Goal: Task Accomplishment & Management: Manage account settings

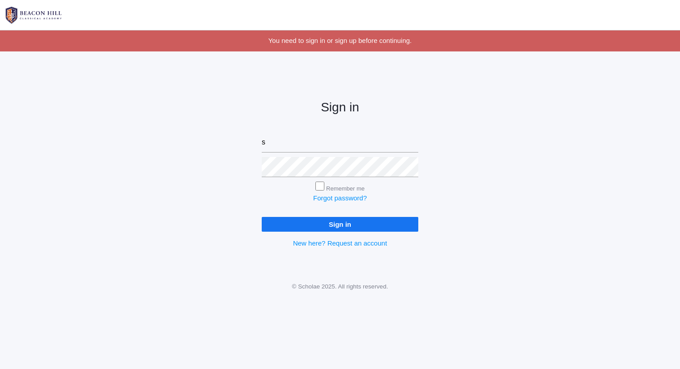
type input "sarah@beaconhillclassical.org"
click at [262, 217] on input "Sign in" at bounding box center [340, 224] width 157 height 15
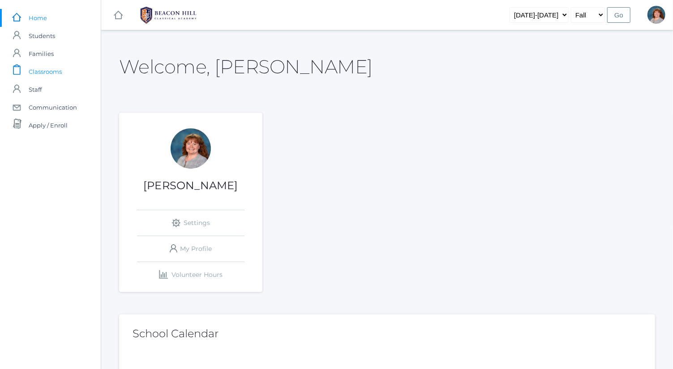
click at [81, 72] on link "icons/clipboard/plain Created with Sketch. Classrooms" at bounding box center [50, 72] width 101 height 18
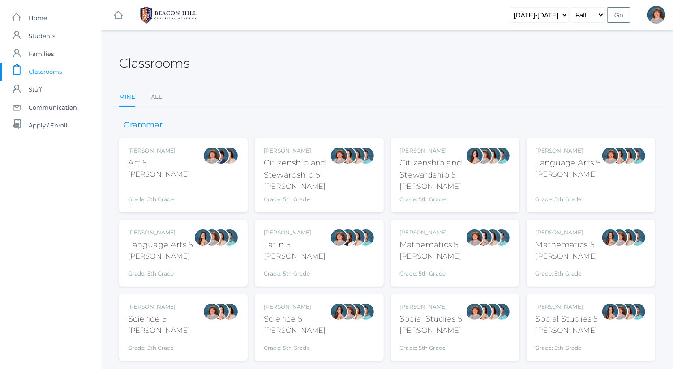
scroll to position [15, 0]
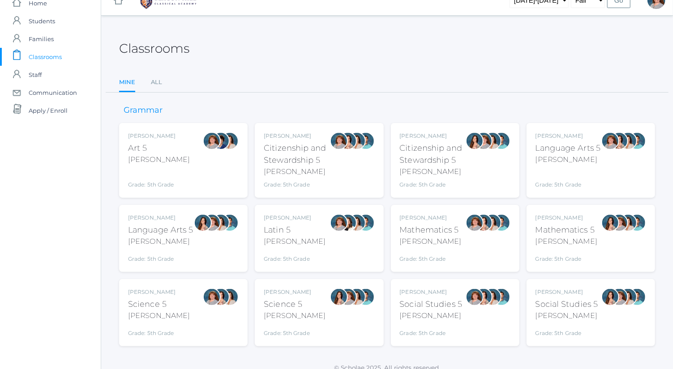
click at [625, 158] on div at bounding box center [619, 160] width 18 height 57
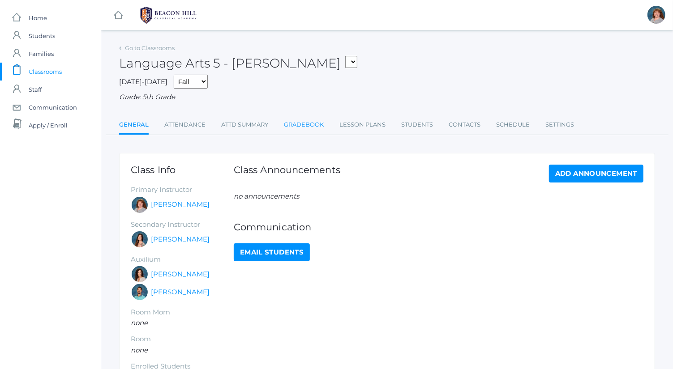
click at [309, 130] on link "Gradebook" at bounding box center [304, 125] width 40 height 18
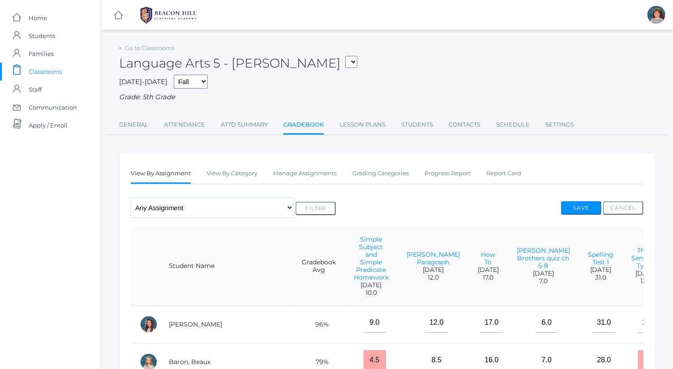
click at [213, 214] on select "Any Assignment Category: Composition - Mrs. Granger Paragraph - How To Category…" at bounding box center [212, 208] width 163 height 20
select select "9840"
click at [131, 198] on select "Any Assignment Category: Composition - Mrs. Granger Paragraph - How To Category…" at bounding box center [212, 208] width 163 height 20
click at [324, 207] on button "Filter" at bounding box center [315, 208] width 40 height 13
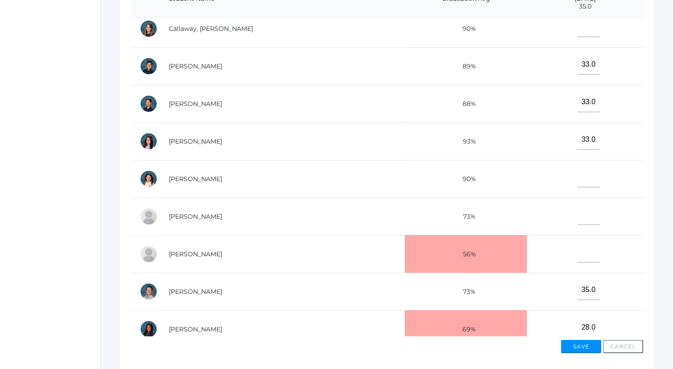
scroll to position [145, 0]
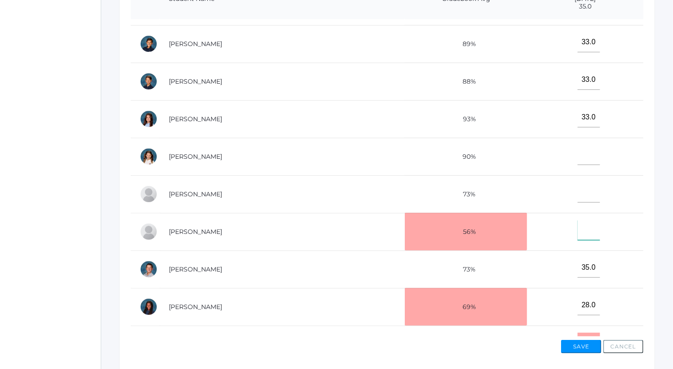
click at [577, 233] on input"] "text" at bounding box center [588, 230] width 22 height 20
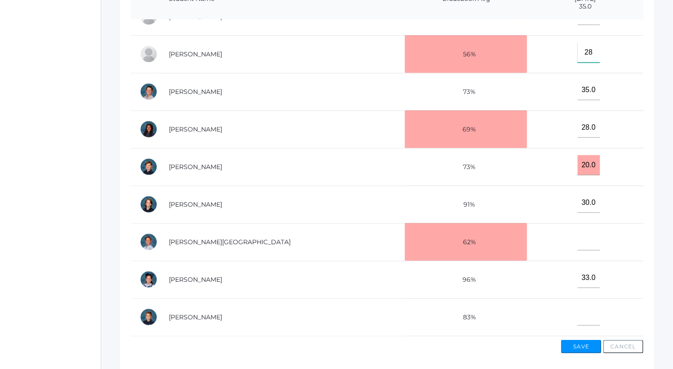
type input"] "28"
click at [577, 307] on input"] "text" at bounding box center [588, 316] width 22 height 20
type input"] "22"
click at [583, 341] on button "Save" at bounding box center [581, 346] width 40 height 13
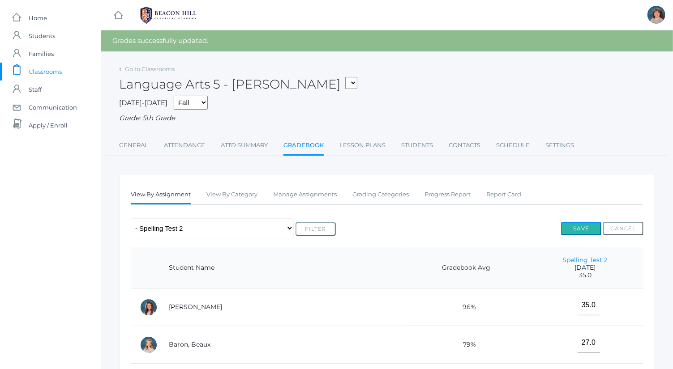
click at [590, 226] on button "Save" at bounding box center [581, 228] width 40 height 13
drag, startPoint x: 0, startPoint y: 0, endPoint x: 188, endPoint y: 230, distance: 297.7
click at [188, 230] on select "Any Assignment Category: Composition - Mrs. Granger Paragraph - How To Category…" at bounding box center [212, 228] width 163 height 20
select select "cat_1036"
click at [131, 218] on select "Any Assignment Category: Composition - Mrs. Granger Paragraph - How To Category…" at bounding box center [212, 228] width 163 height 20
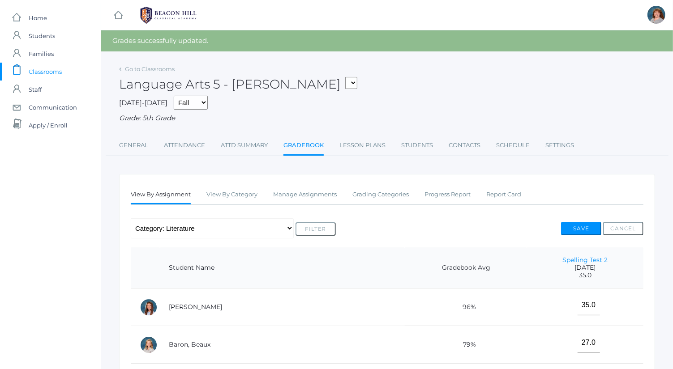
click at [308, 226] on button "Filter" at bounding box center [315, 228] width 40 height 13
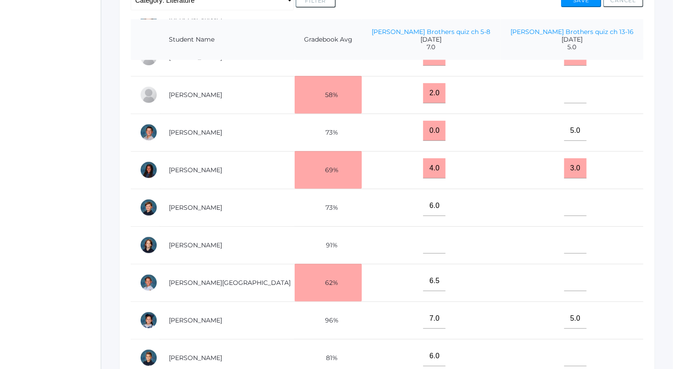
scroll to position [284, 0]
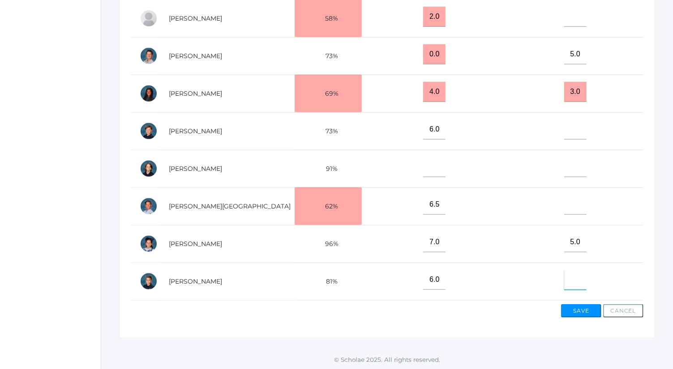
click at [576, 270] on input"] "text" at bounding box center [575, 280] width 22 height 20
type input"] "3.5"
click at [586, 312] on button "Save" at bounding box center [581, 310] width 40 height 13
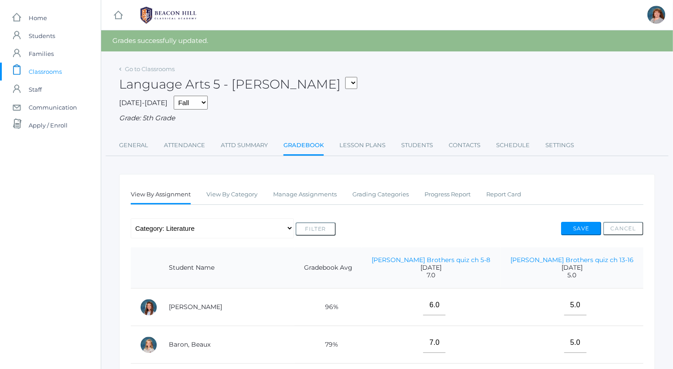
click at [572, 236] on div "Save Cancel" at bounding box center [602, 230] width 82 height 17
click at [583, 230] on button "Save" at bounding box center [581, 228] width 40 height 13
click at [578, 226] on button "Save" at bounding box center [581, 228] width 40 height 13
click at [213, 224] on select "Any Assignment Category: Composition - Mrs. Granger Paragraph - How To Category…" at bounding box center [212, 228] width 163 height 20
select select "9717"
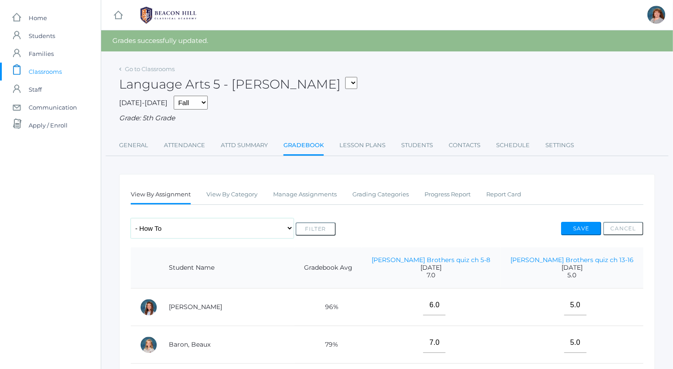
click at [131, 218] on select "Any Assignment Category: Composition - [PERSON_NAME] Paragraph - How To Categor…" at bounding box center [212, 228] width 163 height 20
click at [311, 230] on button "Filter" at bounding box center [315, 228] width 40 height 13
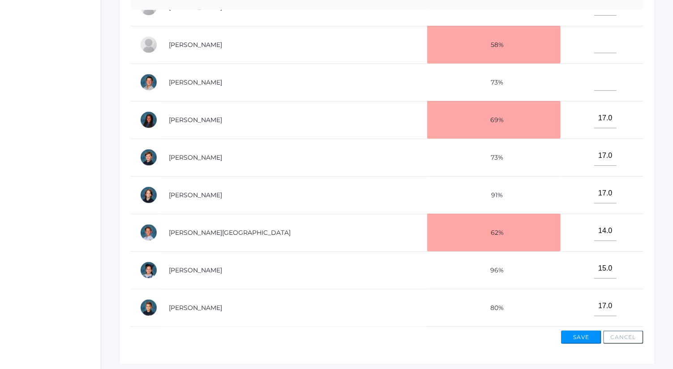
scroll to position [284, 0]
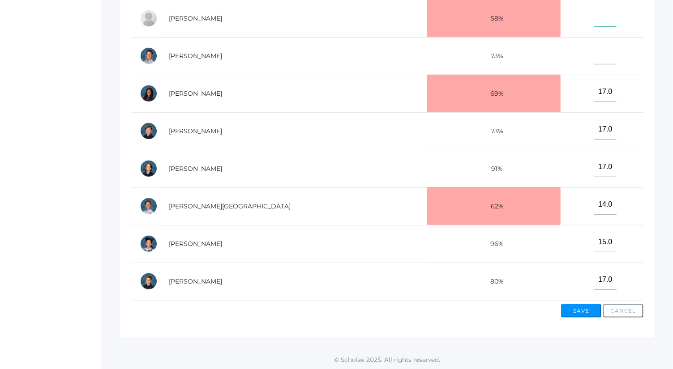
click at [594, 10] on input"] "text" at bounding box center [605, 17] width 22 height 20
type input"] "15"
click at [584, 310] on button "Save" at bounding box center [581, 310] width 40 height 13
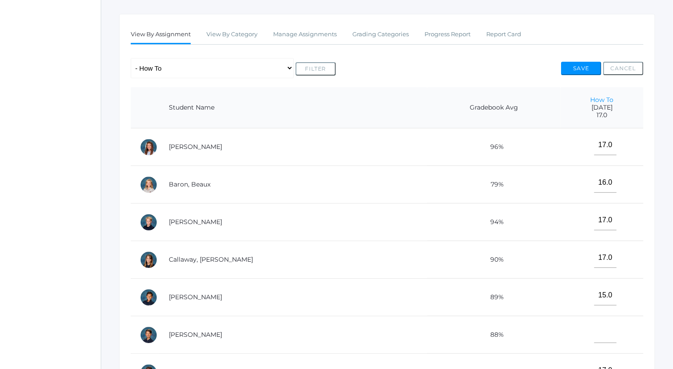
scroll to position [176, 0]
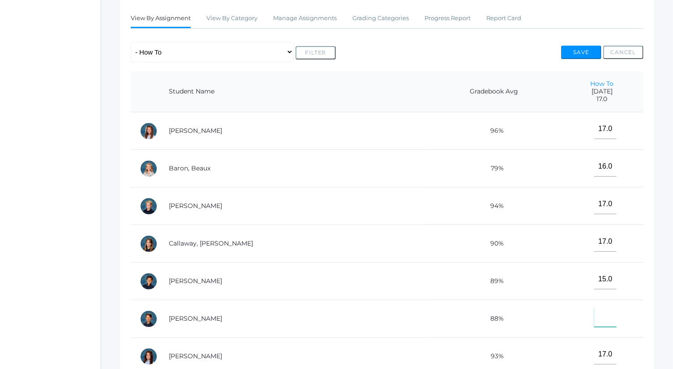
click at [594, 316] on input"] "text" at bounding box center [605, 317] width 22 height 20
type input"] "17"
click at [586, 53] on button "Save" at bounding box center [581, 52] width 40 height 13
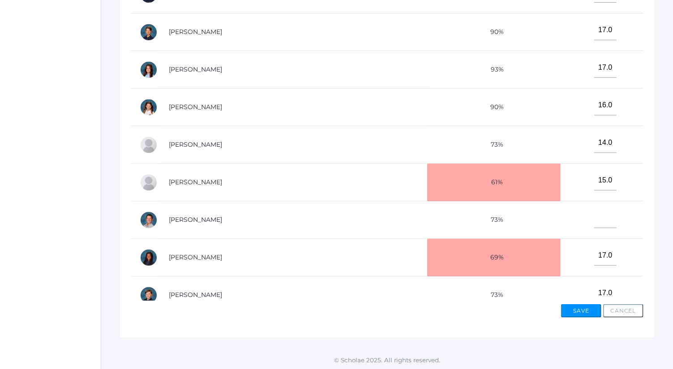
scroll to position [240, 0]
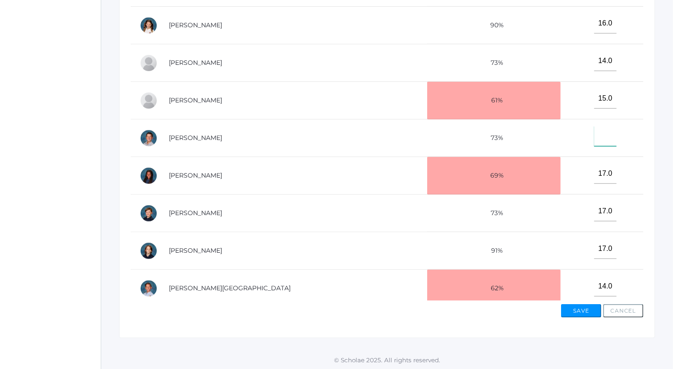
click at [594, 139] on input"] "text" at bounding box center [605, 136] width 22 height 20
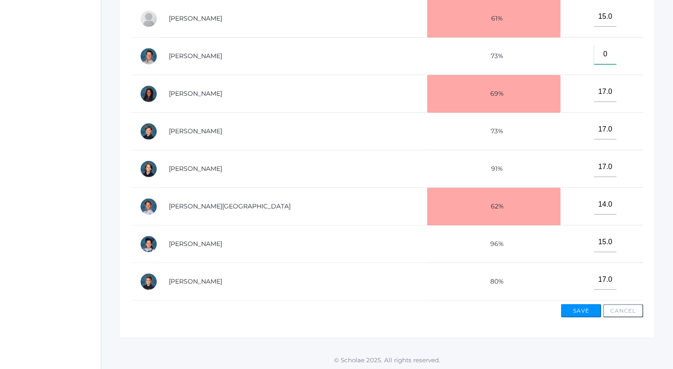
type input"] "0"
click at [580, 301] on div "Save Cancel" at bounding box center [387, 309] width 512 height 17
click at [583, 307] on button "Save" at bounding box center [581, 310] width 40 height 13
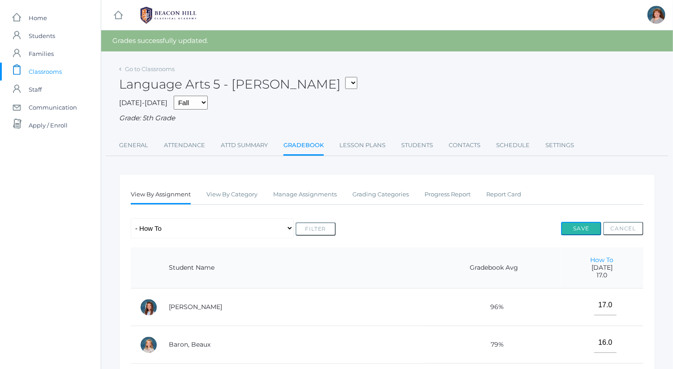
click at [575, 227] on button "Save" at bounding box center [581, 228] width 40 height 13
click at [196, 229] on select "Any Assignment Category: Composition - [PERSON_NAME] Paragraph - How To Categor…" at bounding box center [212, 228] width 163 height 20
select select "9687"
click at [131, 218] on select "Any Assignment Category: Composition - [PERSON_NAME] Paragraph - How To Categor…" at bounding box center [212, 228] width 163 height 20
click at [311, 230] on button "Filter" at bounding box center [315, 228] width 40 height 13
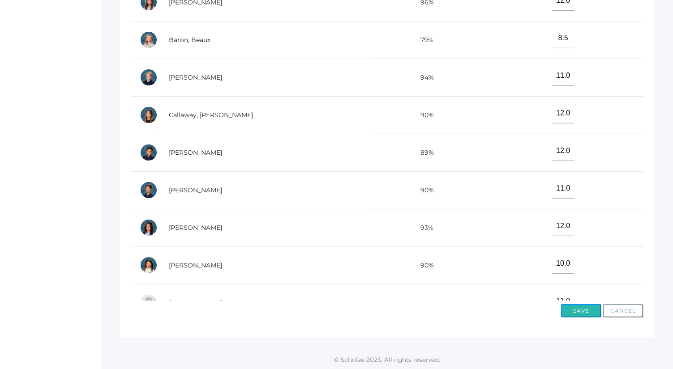
click at [587, 307] on button "Save" at bounding box center [581, 310] width 40 height 13
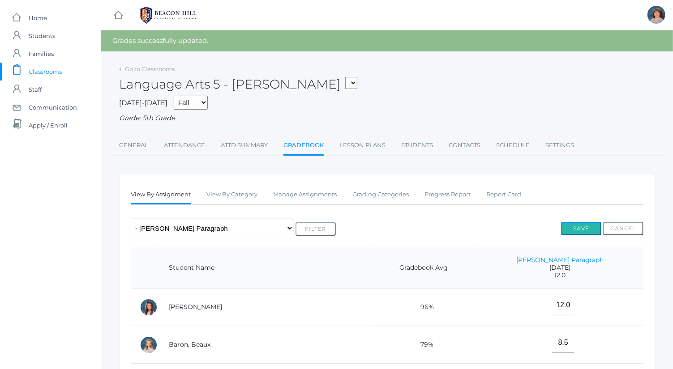
click at [592, 230] on button "Save" at bounding box center [581, 228] width 40 height 13
drag, startPoint x: 0, startPoint y: 0, endPoint x: 148, endPoint y: 70, distance: 163.6
click at [148, 70] on link "Go to Classrooms" at bounding box center [150, 68] width 50 height 7
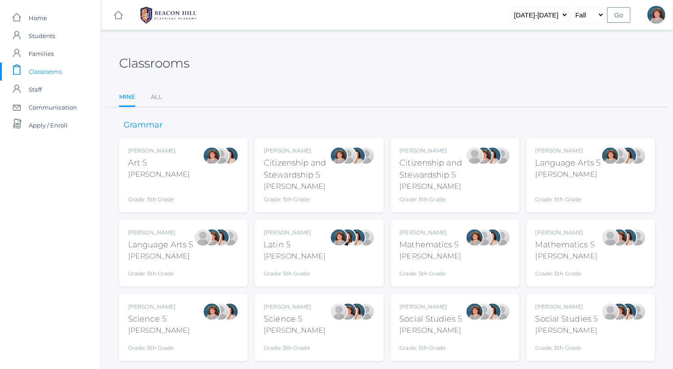
scroll to position [23, 0]
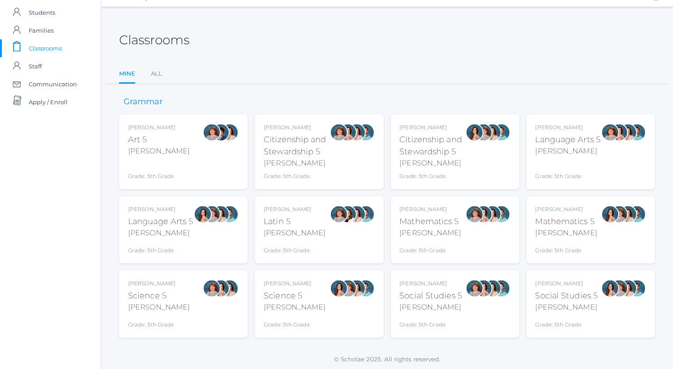
click at [438, 295] on div "Social Studies 5" at bounding box center [431, 296] width 63 height 12
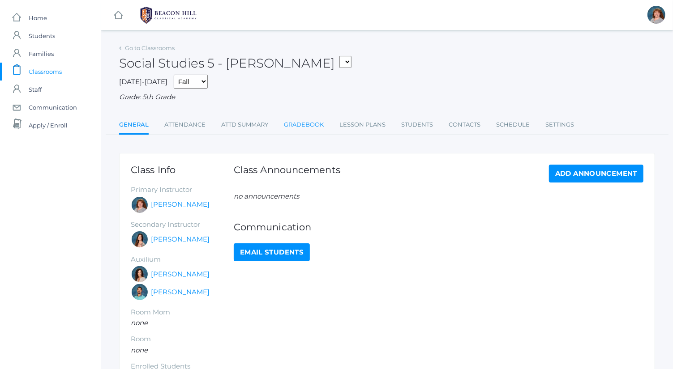
click at [312, 119] on link "Gradebook" at bounding box center [304, 125] width 40 height 18
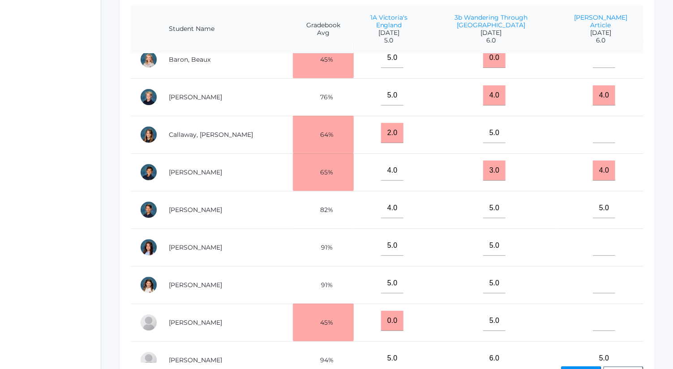
scroll to position [64, 0]
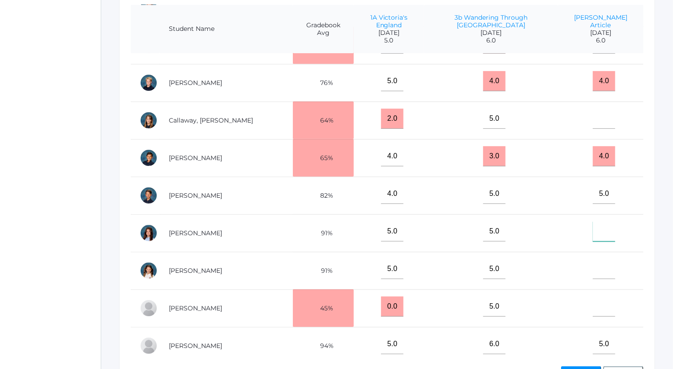
click at [593, 225] on input"] "text" at bounding box center [604, 232] width 22 height 20
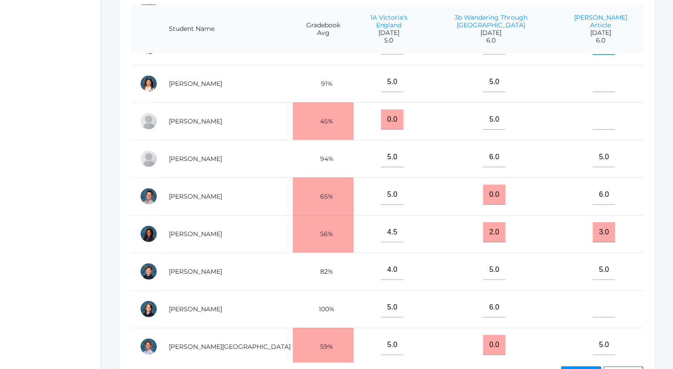
scroll to position [270, 0]
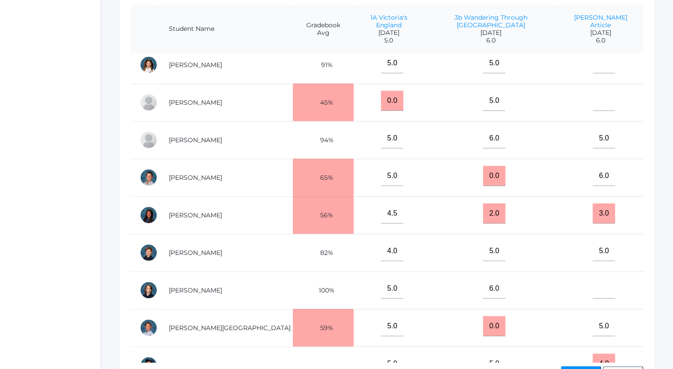
type input"] "4.5"
click at [594, 282] on input"] "text" at bounding box center [604, 289] width 22 height 20
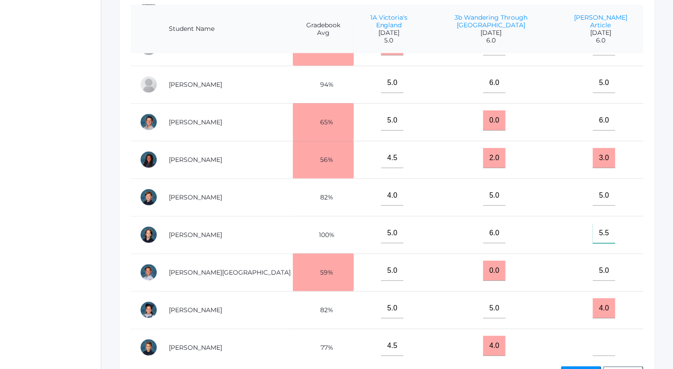
type input"] "5.5"
click at [593, 337] on input"] "text" at bounding box center [604, 346] width 22 height 20
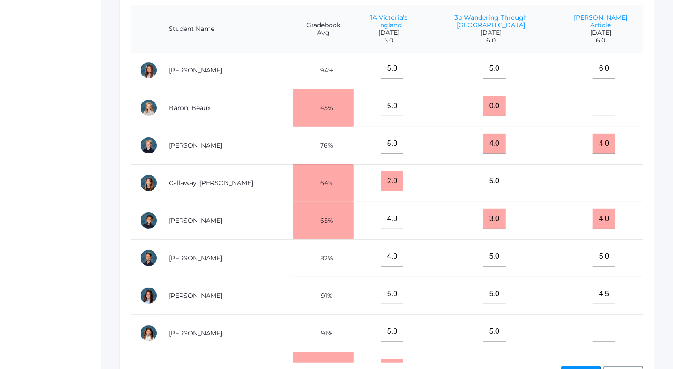
scroll to position [0, 0]
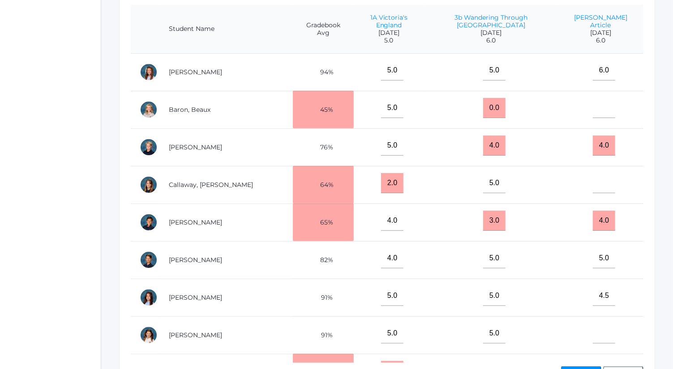
type input"] "6"
click at [593, 173] on input"] "text" at bounding box center [604, 183] width 22 height 20
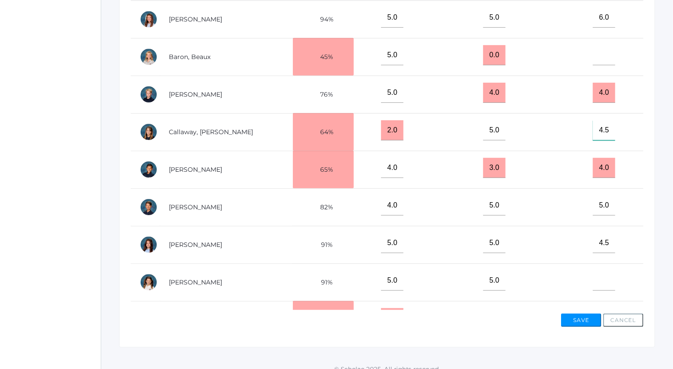
scroll to position [275, 0]
type input"] "4.5"
click at [585, 316] on button "Save" at bounding box center [581, 319] width 40 height 13
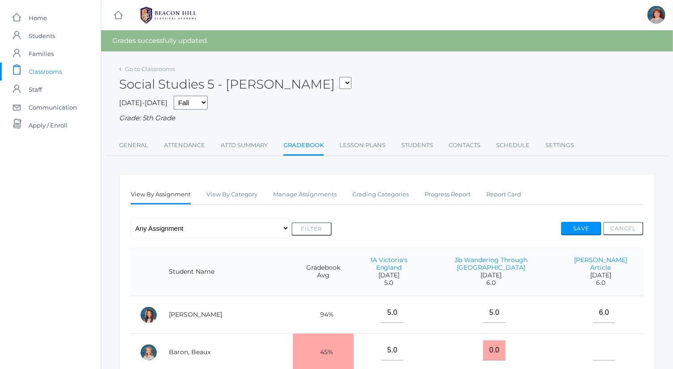
drag, startPoint x: 582, startPoint y: 228, endPoint x: 600, endPoint y: 199, distance: 34.4
drag, startPoint x: 600, startPoint y: 199, endPoint x: 644, endPoint y: 158, distance: 59.2
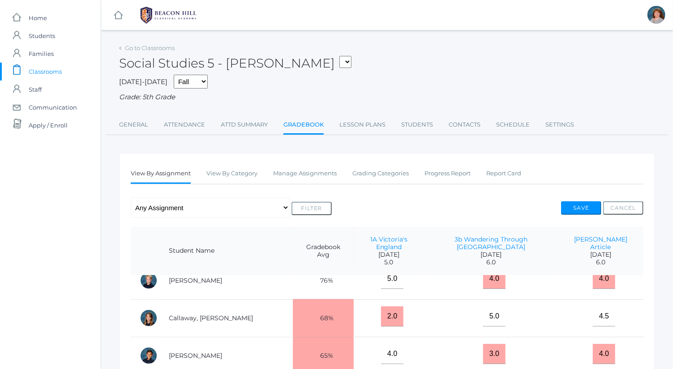
scroll to position [88, 0]
click at [587, 212] on button "Save" at bounding box center [581, 207] width 40 height 13
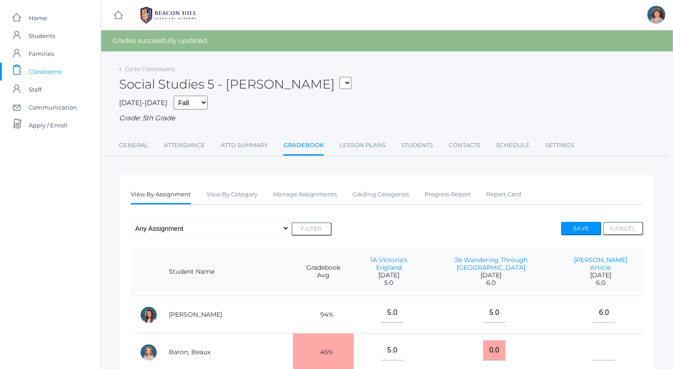
drag, startPoint x: 632, startPoint y: 118, endPoint x: 643, endPoint y: 129, distance: 15.8
click at [643, 129] on div "Go to Classrooms Social Studies 5 - [PERSON_NAME] 05ART - Art 5 [PERSON_NAME] 0…" at bounding box center [387, 110] width 536 height 94
